Goal: Transaction & Acquisition: Obtain resource

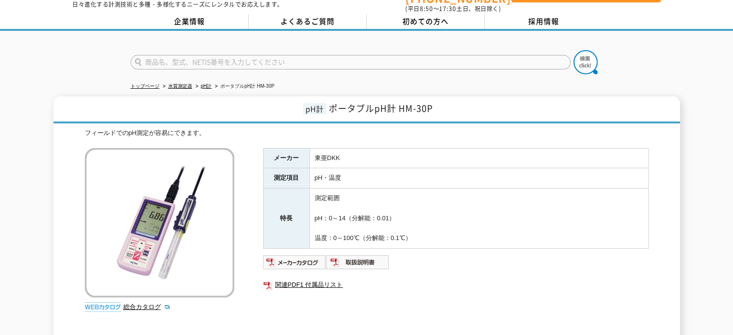
scroll to position [48, 0]
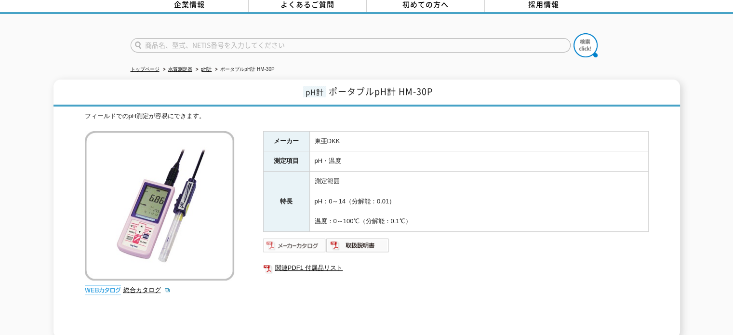
click at [300, 238] on img at bounding box center [294, 245] width 63 height 15
click at [302, 240] on img at bounding box center [294, 245] width 63 height 15
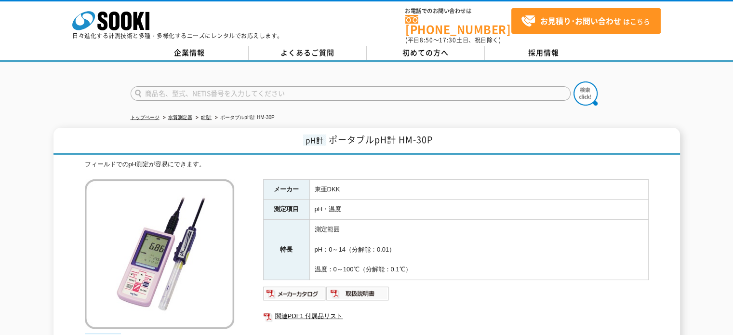
click at [715, 214] on div "pH計 ポータブルpH計 HM-30P フィールドでのpH測定が容易にできます。 総合カタログ メーカー 東亜DKK 測定項目 pH・温度 特長 測定範囲 p…" at bounding box center [366, 257] width 733 height 259
click at [663, 172] on div "pH計 ポータブルpH計 HM-30P フィールドでのpH測定が容易にできます。 総合カタログ メーカー 東亜DKK 測定項目 pH・温度 特長 測定範囲 p…" at bounding box center [367, 257] width 627 height 259
click at [303, 286] on img at bounding box center [294, 293] width 63 height 15
